Goal: Transaction & Acquisition: Purchase product/service

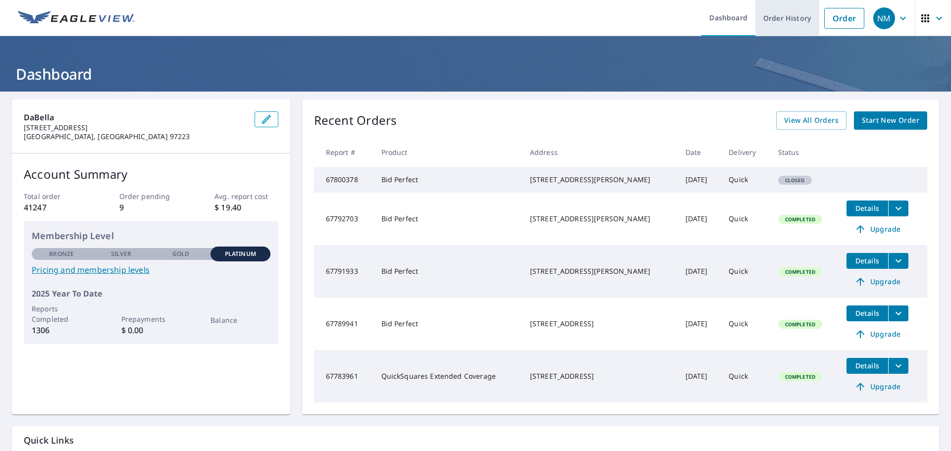
click at [805, 23] on link "Order History" at bounding box center [787, 18] width 64 height 36
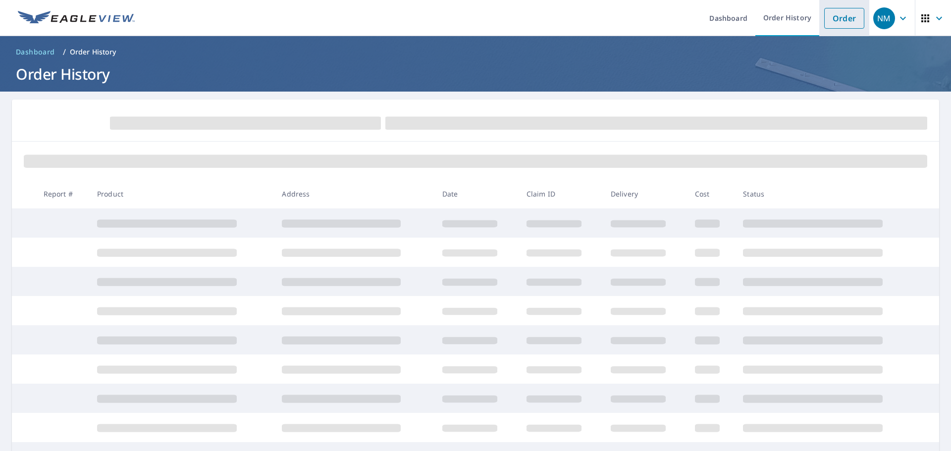
click at [844, 22] on link "Order" at bounding box center [844, 18] width 40 height 21
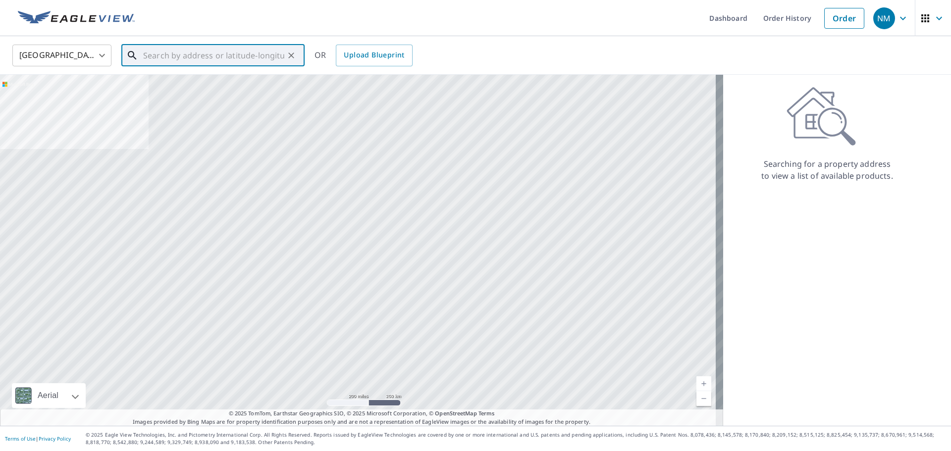
click at [165, 51] on input "text" at bounding box center [213, 56] width 141 height 28
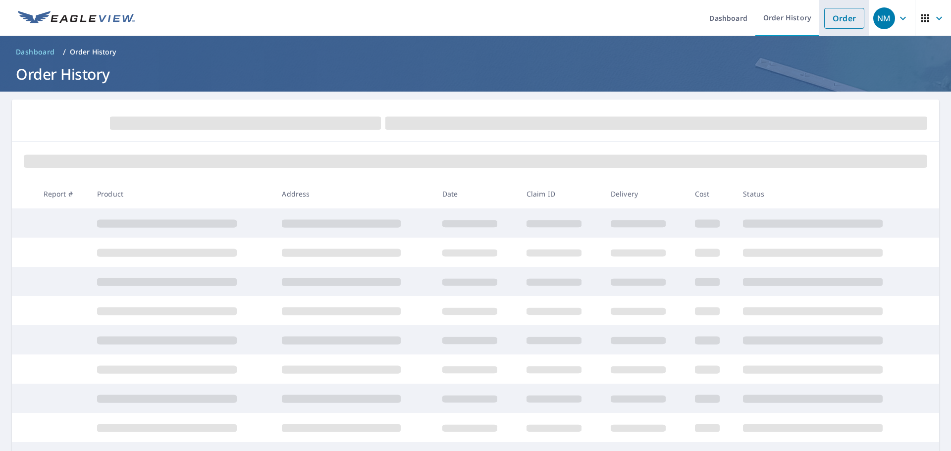
click at [846, 30] on li "Order" at bounding box center [844, 18] width 50 height 36
click at [846, 27] on link "Order" at bounding box center [844, 18] width 40 height 21
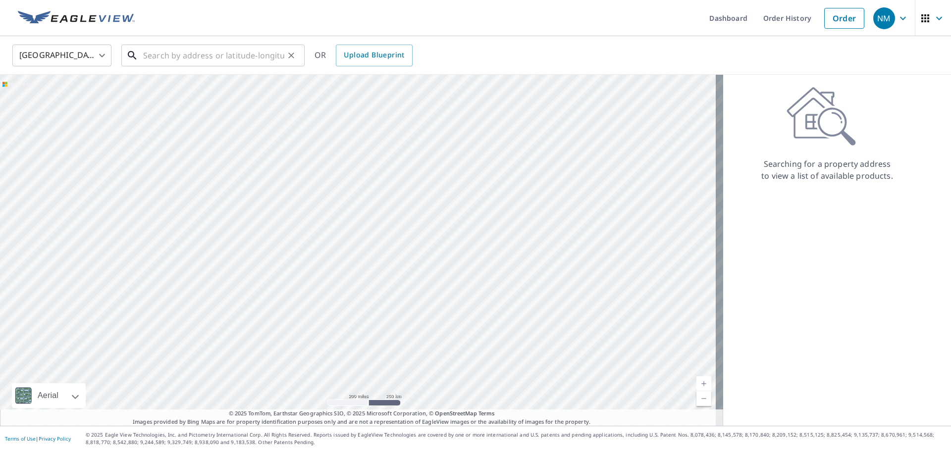
click at [247, 55] on input "text" at bounding box center [213, 56] width 141 height 28
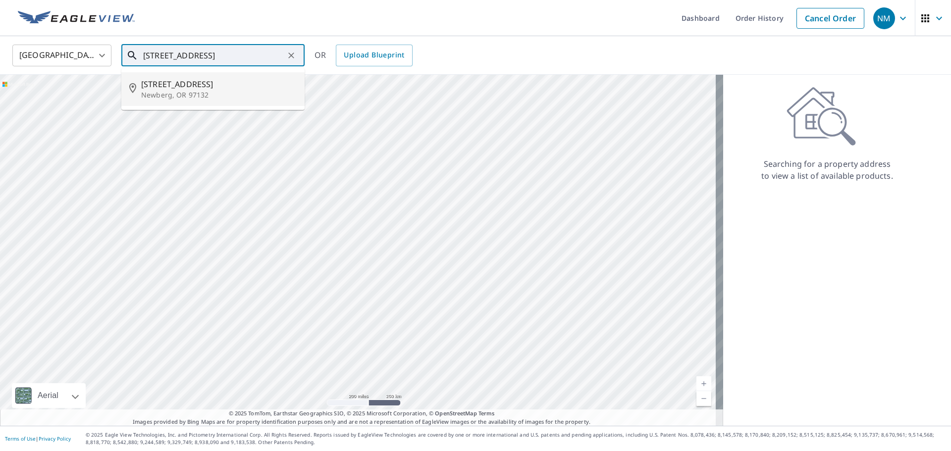
click at [187, 90] on p "Newberg, OR 97132" at bounding box center [218, 95] width 155 height 10
type input "[STREET_ADDRESS]"
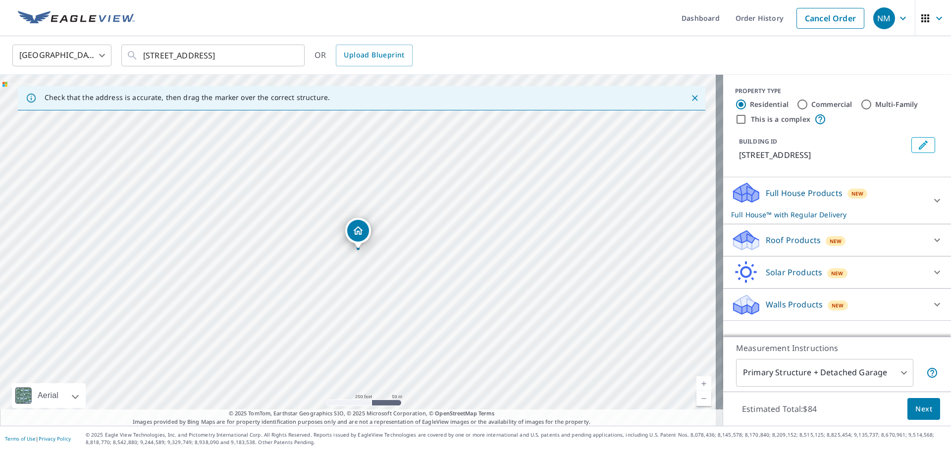
click at [868, 245] on div "Roof Products New" at bounding box center [828, 240] width 194 height 23
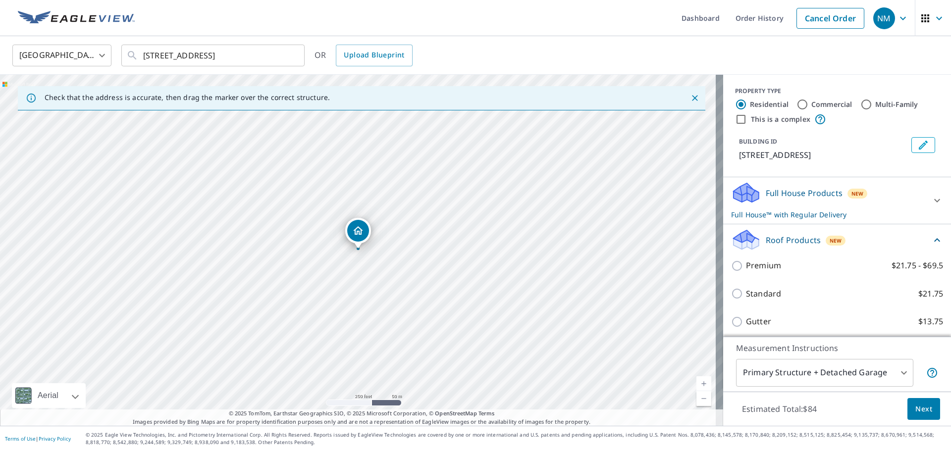
scroll to position [96, 0]
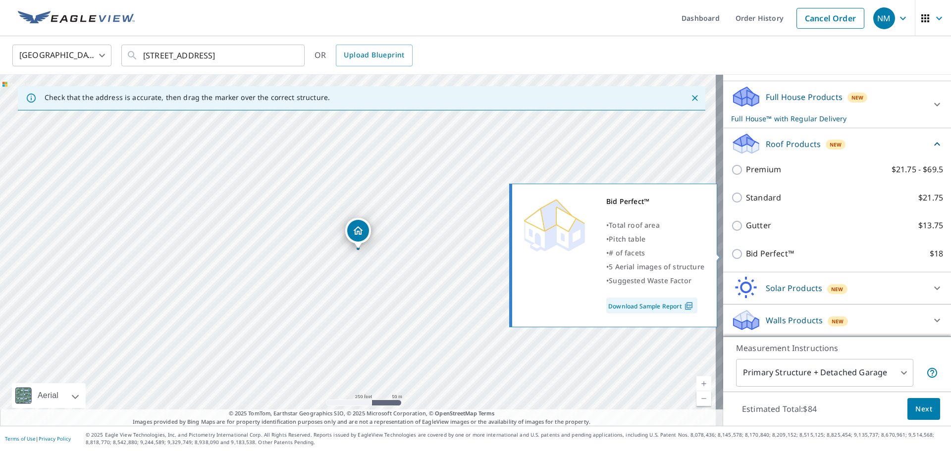
click at [782, 259] on p "Bid Perfect™" at bounding box center [770, 254] width 48 height 12
click at [746, 259] on input "Bid Perfect™ $18" at bounding box center [738, 254] width 15 height 12
checkbox input "true"
checkbox input "false"
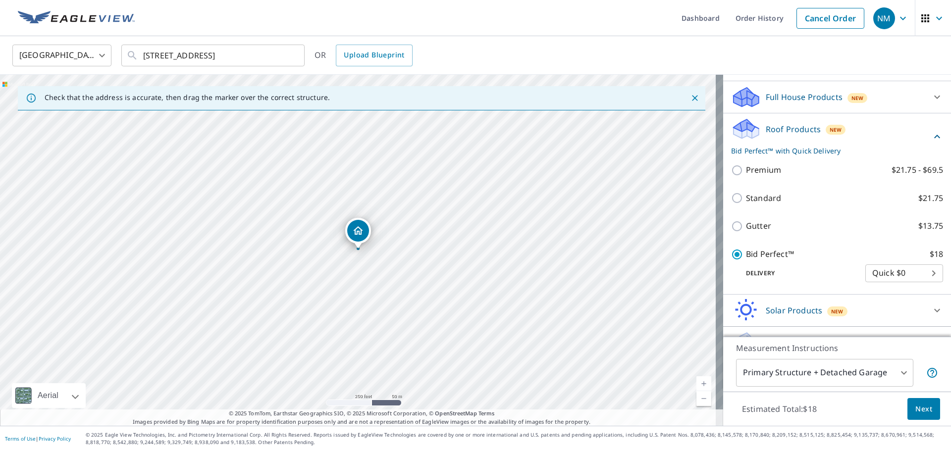
click at [924, 413] on button "Next" at bounding box center [923, 409] width 33 height 22
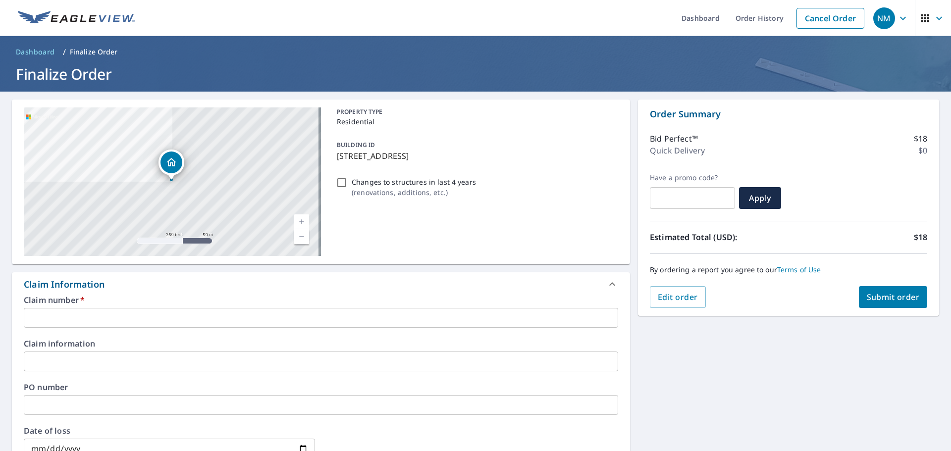
click at [405, 155] on p "[STREET_ADDRESS]" at bounding box center [475, 156] width 277 height 12
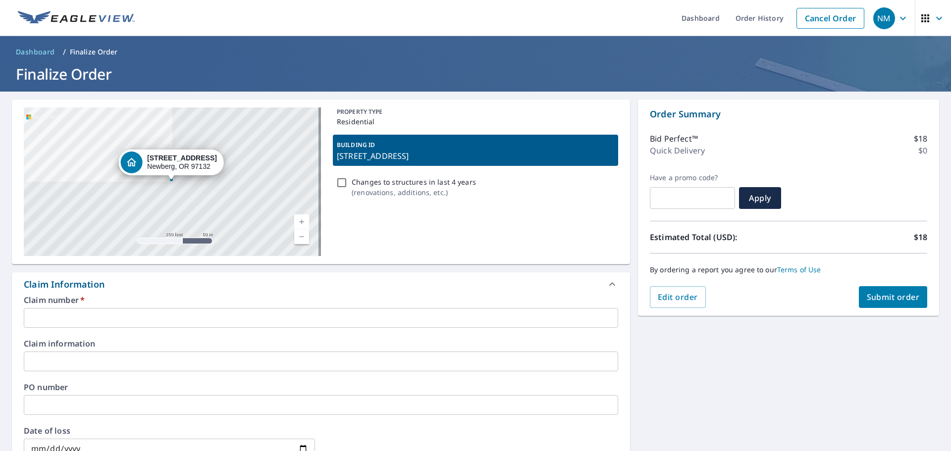
click at [405, 155] on p "[STREET_ADDRESS]" at bounding box center [475, 156] width 277 height 12
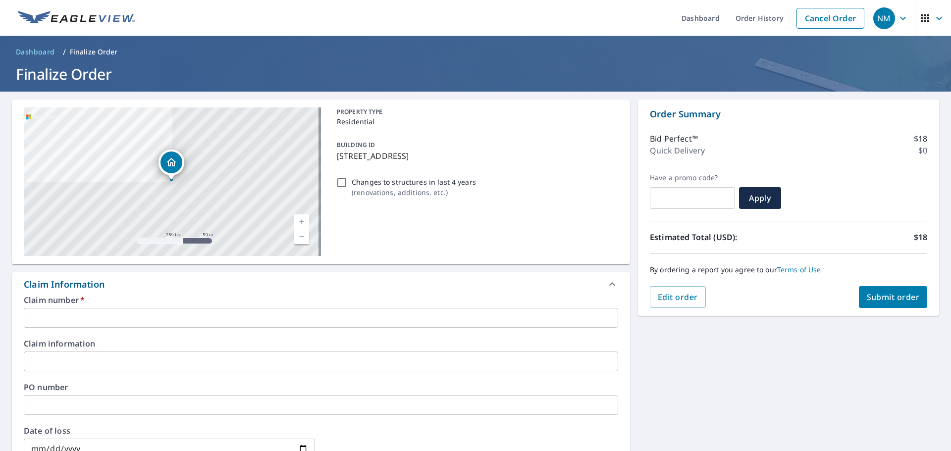
drag, startPoint x: 515, startPoint y: 158, endPoint x: 331, endPoint y: 155, distance: 184.2
click at [333, 155] on div "BUILDING ID [STREET_ADDRESS]" at bounding box center [475, 150] width 285 height 31
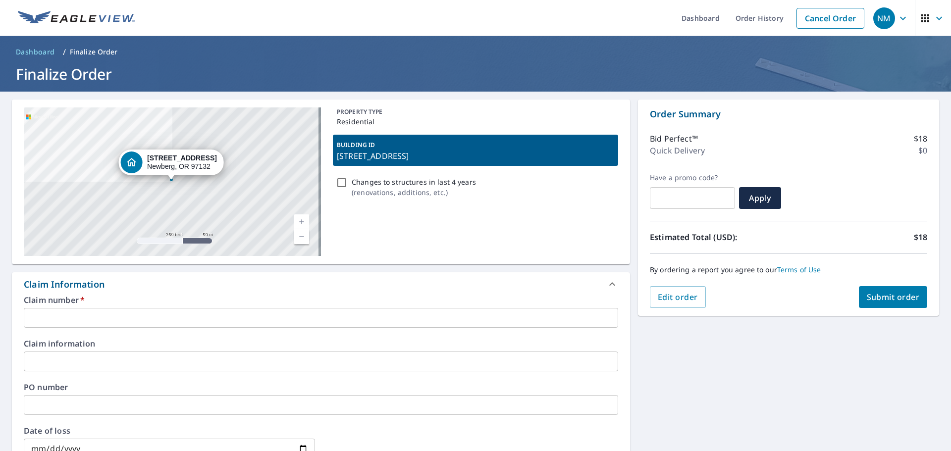
copy p "[STREET_ADDRESS]"
click at [371, 160] on p "[STREET_ADDRESS]" at bounding box center [475, 156] width 277 height 12
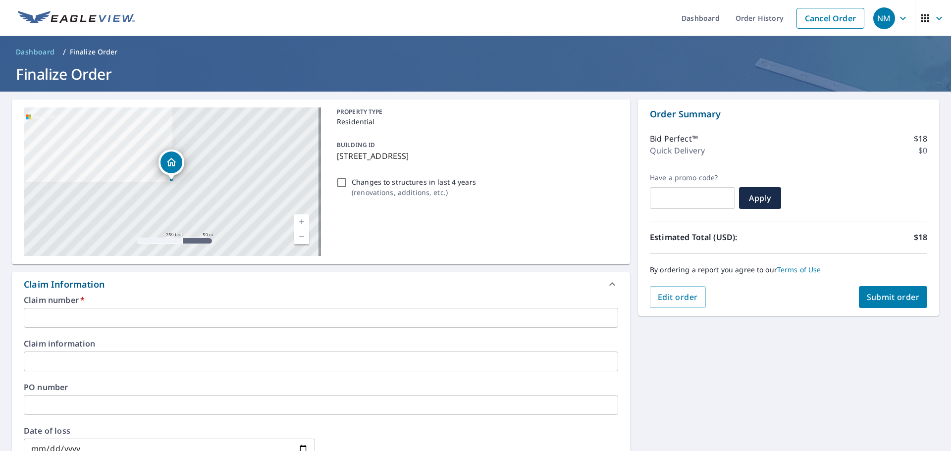
copy p "[STREET_ADDRESS]"
drag, startPoint x: 479, startPoint y: 157, endPoint x: 333, endPoint y: 150, distance: 145.8
click at [333, 150] on div "BUILDING ID [STREET_ADDRESS]" at bounding box center [475, 150] width 285 height 31
checkbox input "true"
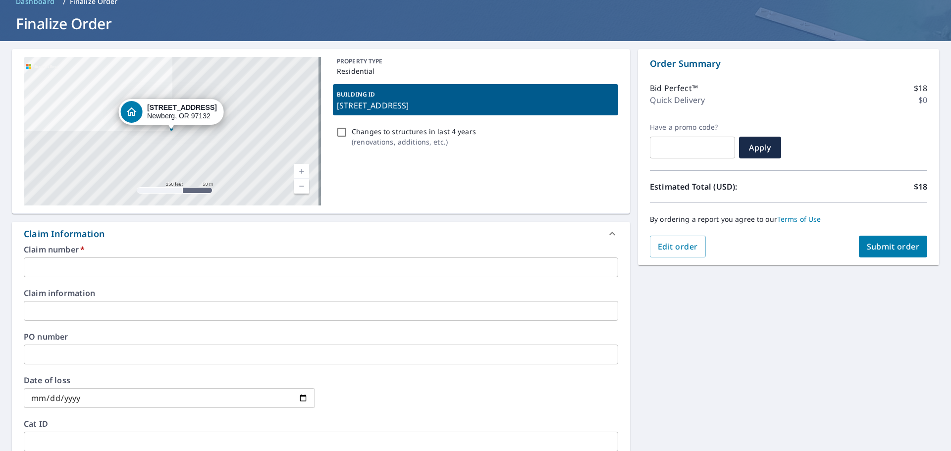
scroll to position [99, 0]
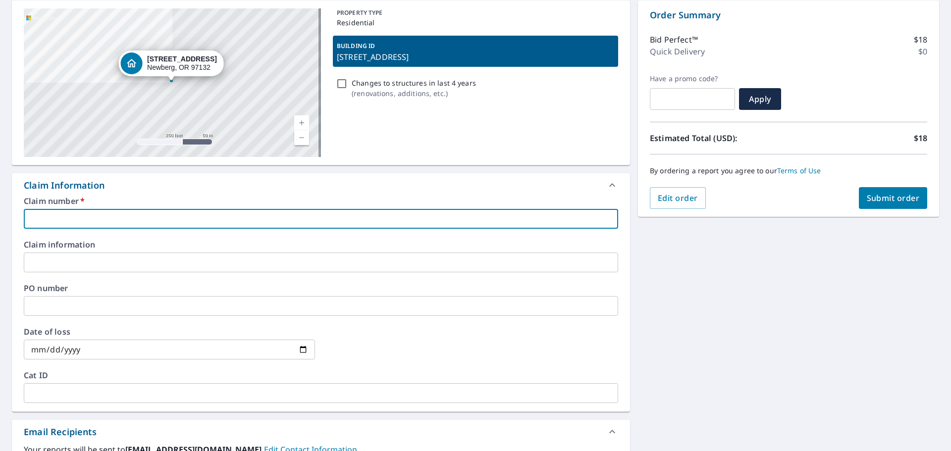
click at [136, 224] on input "text" at bounding box center [321, 219] width 594 height 20
type input "P"
checkbox input "true"
type input "PD"
checkbox input "true"
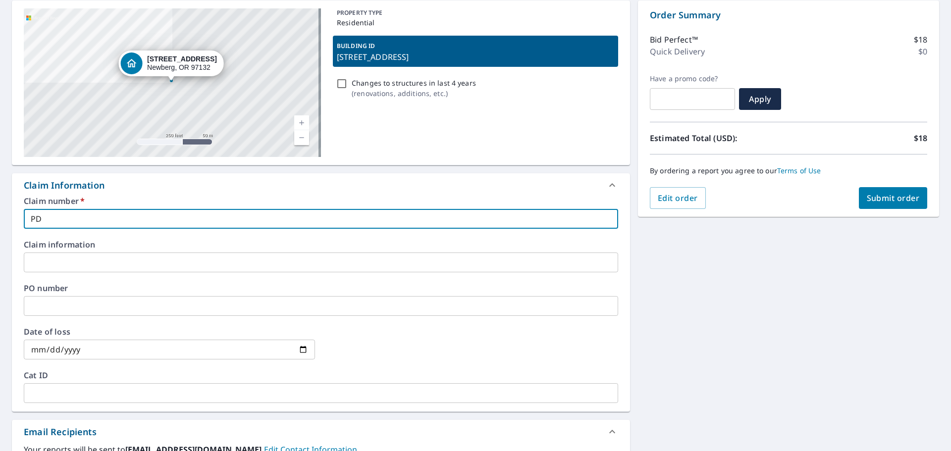
type input "PDX"
checkbox input "true"
type input "PDX"
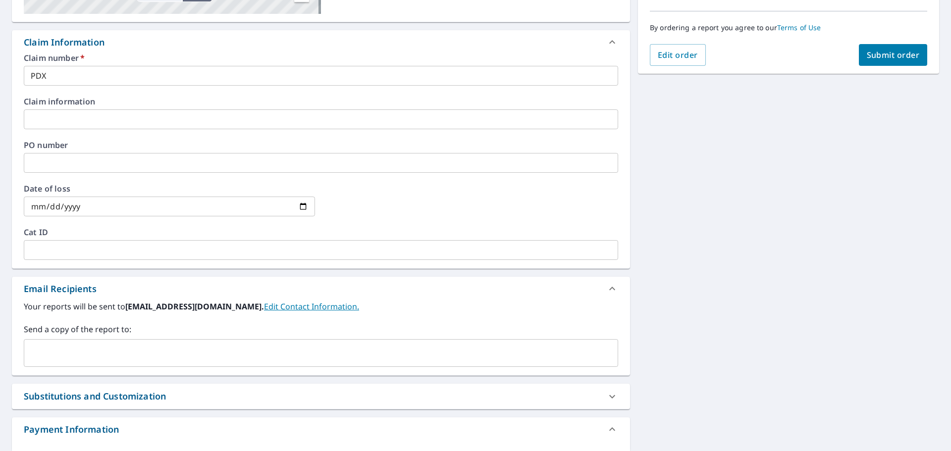
scroll to position [248, 0]
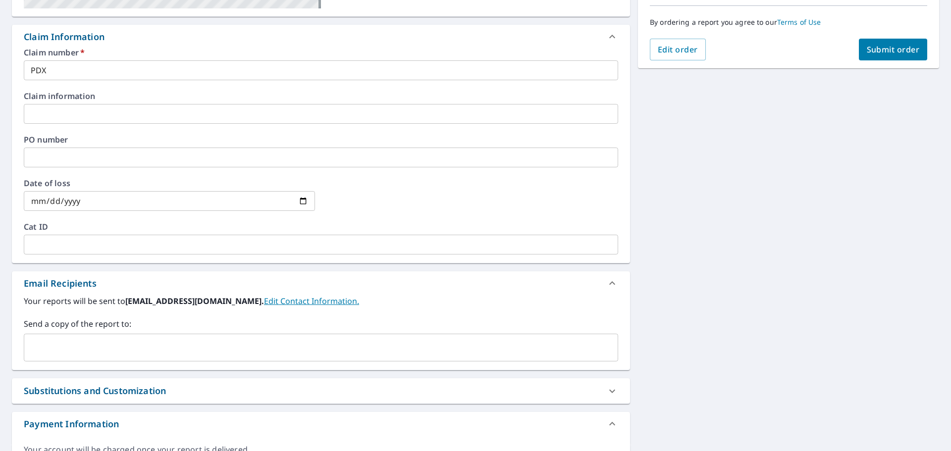
click at [190, 339] on input "text" at bounding box center [313, 347] width 570 height 19
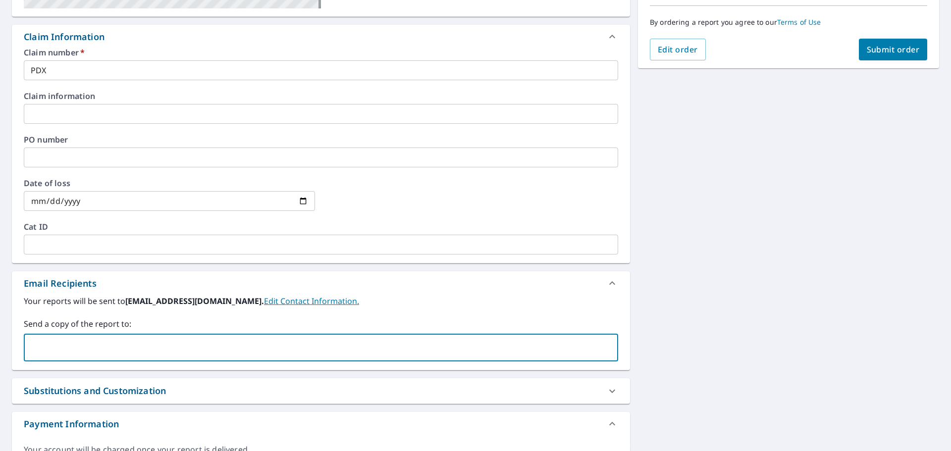
paste input "[EMAIL_ADDRESS][PERSON_NAME][PERSON_NAME][DOMAIN_NAME]"
type input "[EMAIL_ADDRESS][PERSON_NAME][PERSON_NAME][DOMAIN_NAME]"
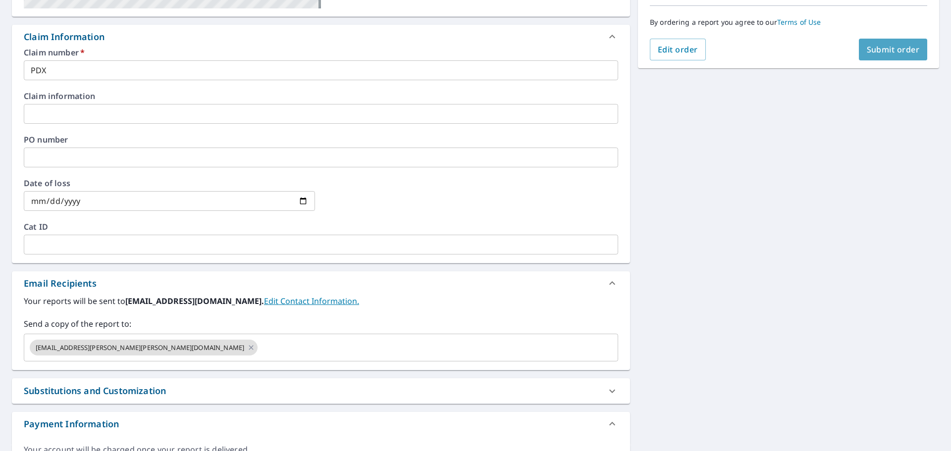
click at [883, 59] on button "Submit order" at bounding box center [893, 50] width 69 height 22
checkbox input "true"
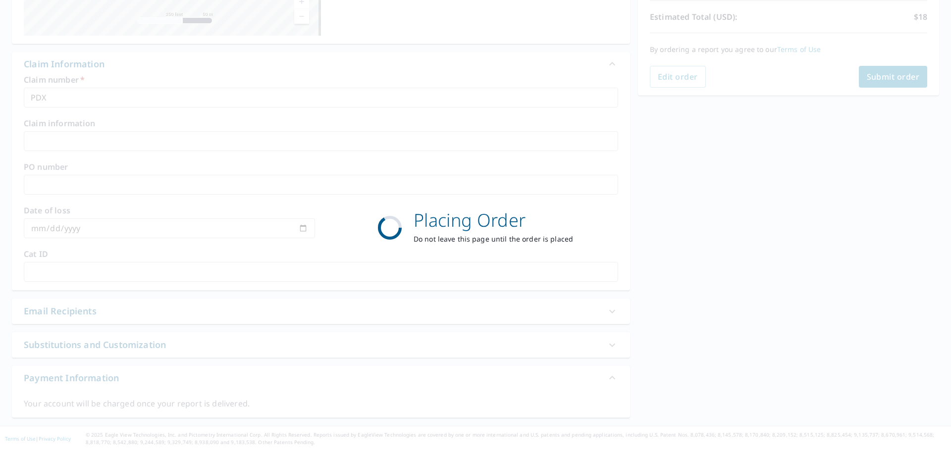
scroll to position [220, 0]
